Goal: Task Accomplishment & Management: Manage account settings

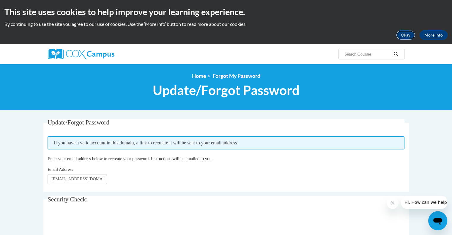
click at [406, 35] on button "Okay" at bounding box center [405, 35] width 19 height 10
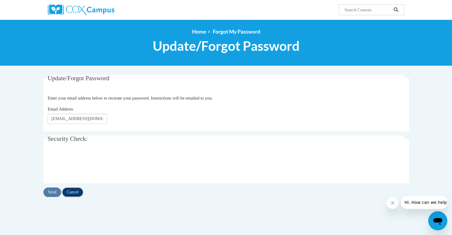
click at [74, 195] on input "Cancel" at bounding box center [72, 192] width 21 height 10
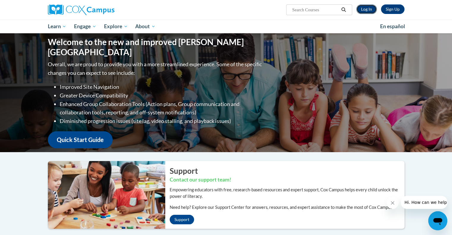
click at [361, 11] on link "Log In" at bounding box center [366, 9] width 20 height 10
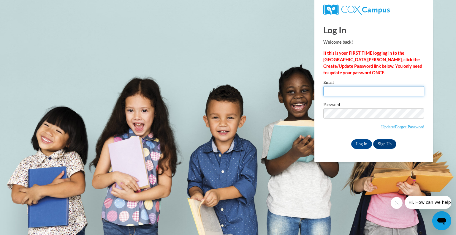
click at [353, 90] on input "Email" at bounding box center [374, 91] width 101 height 10
type input "amandab1203@me.com"
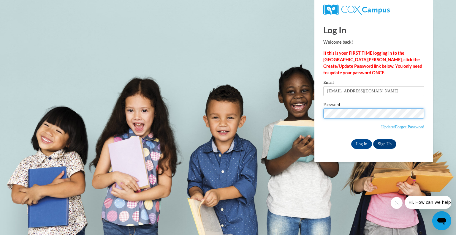
click at [351, 139] on input "Log In" at bounding box center [361, 144] width 21 height 10
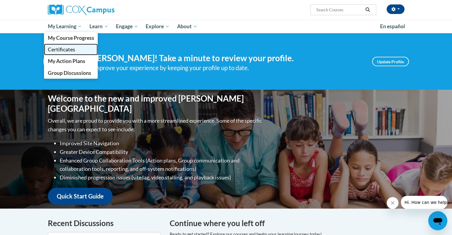
click at [67, 47] on span "Certificates" at bounding box center [61, 49] width 27 height 6
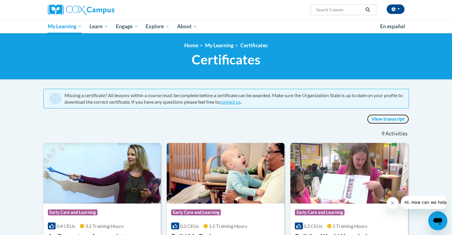
click at [385, 120] on link "View transcript" at bounding box center [388, 119] width 42 height 10
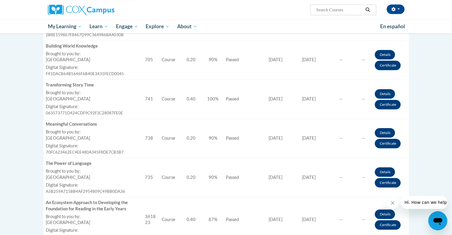
scroll to position [279, 0]
